Goal: Transaction & Acquisition: Purchase product/service

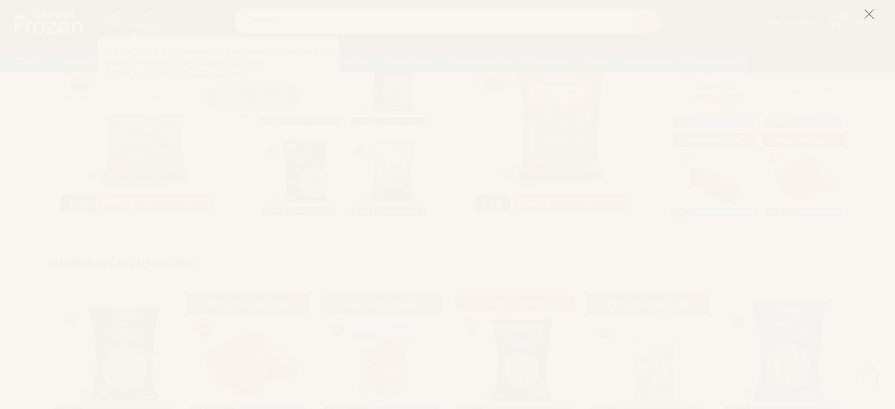
scroll to position [562, 0]
click at [871, 21] on button at bounding box center [869, 13] width 11 height 25
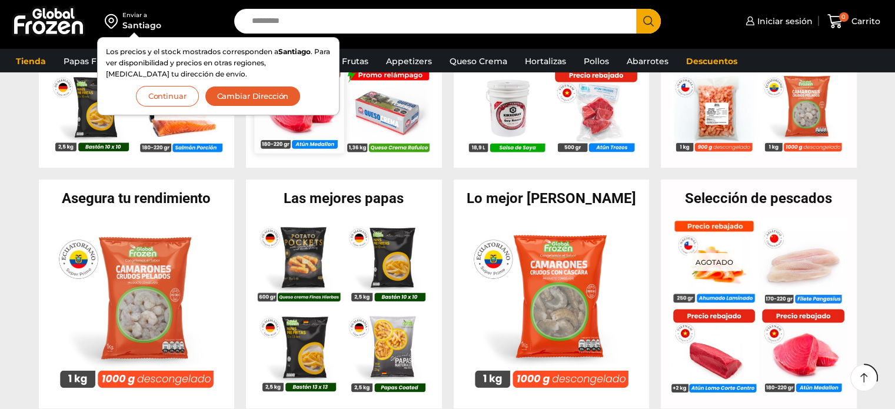
scroll to position [385, 0]
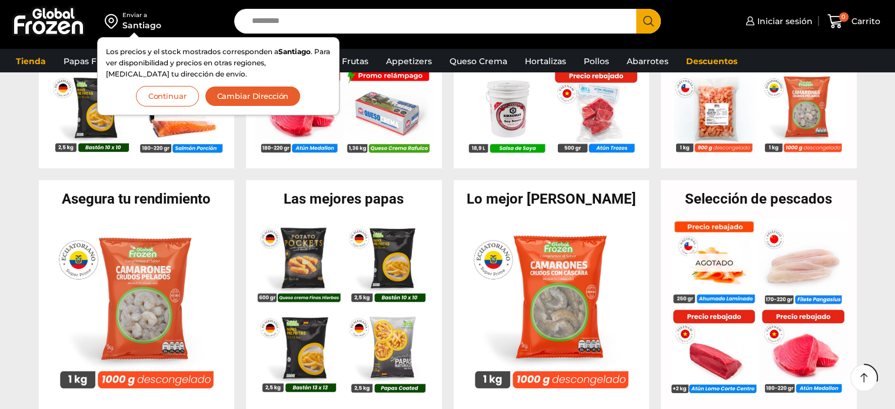
click at [176, 90] on button "Continuar" at bounding box center [167, 96] width 63 height 21
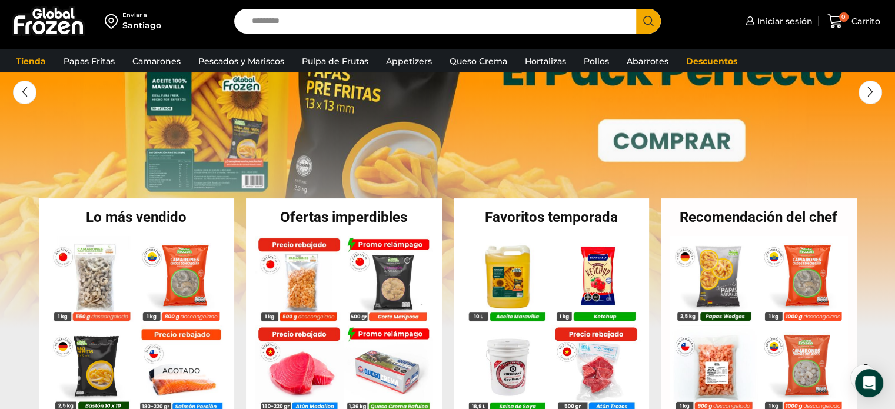
scroll to position [0, 0]
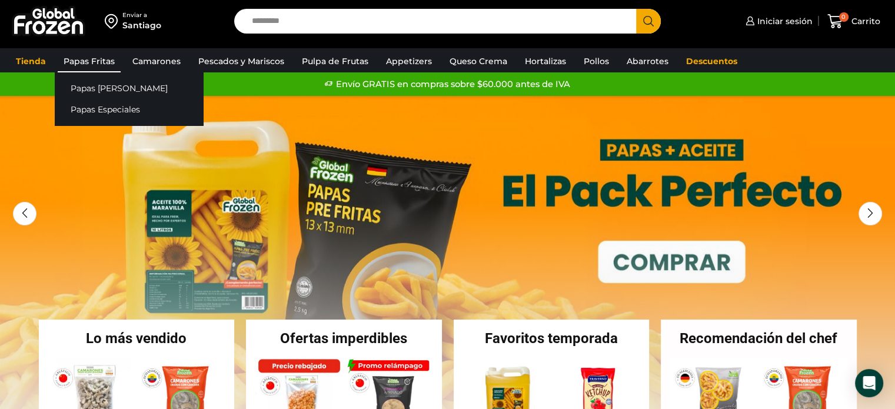
click at [101, 56] on link "Papas Fritas" at bounding box center [89, 61] width 63 height 22
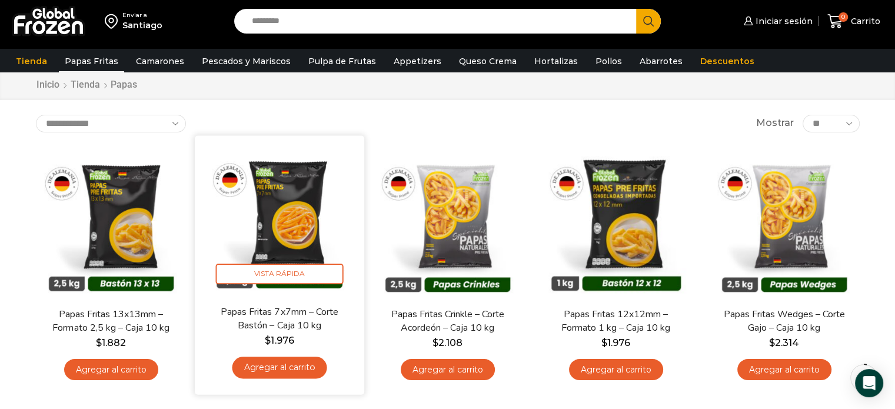
scroll to position [33, 0]
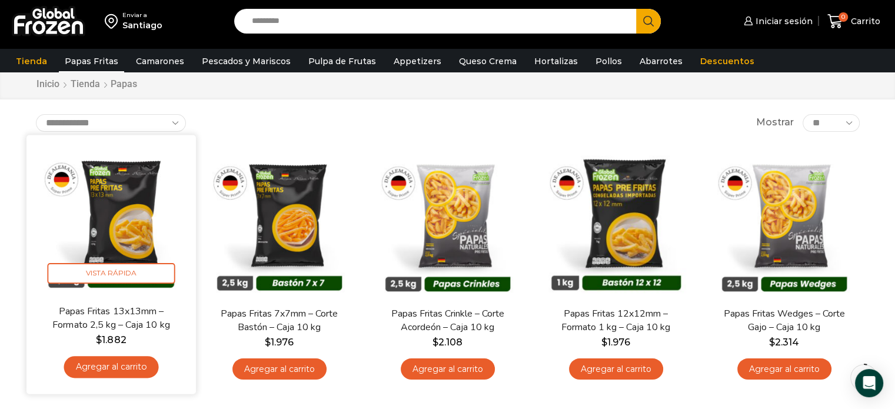
click at [134, 214] on img at bounding box center [111, 220] width 152 height 152
